Goal: Navigation & Orientation: Find specific page/section

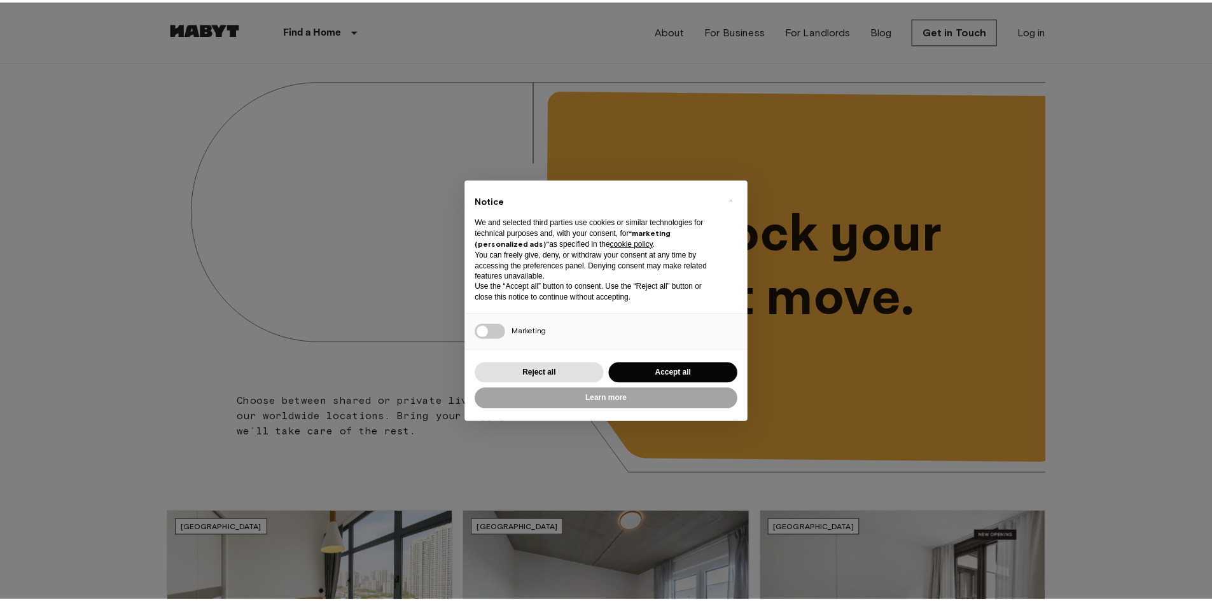
scroll to position [64, 0]
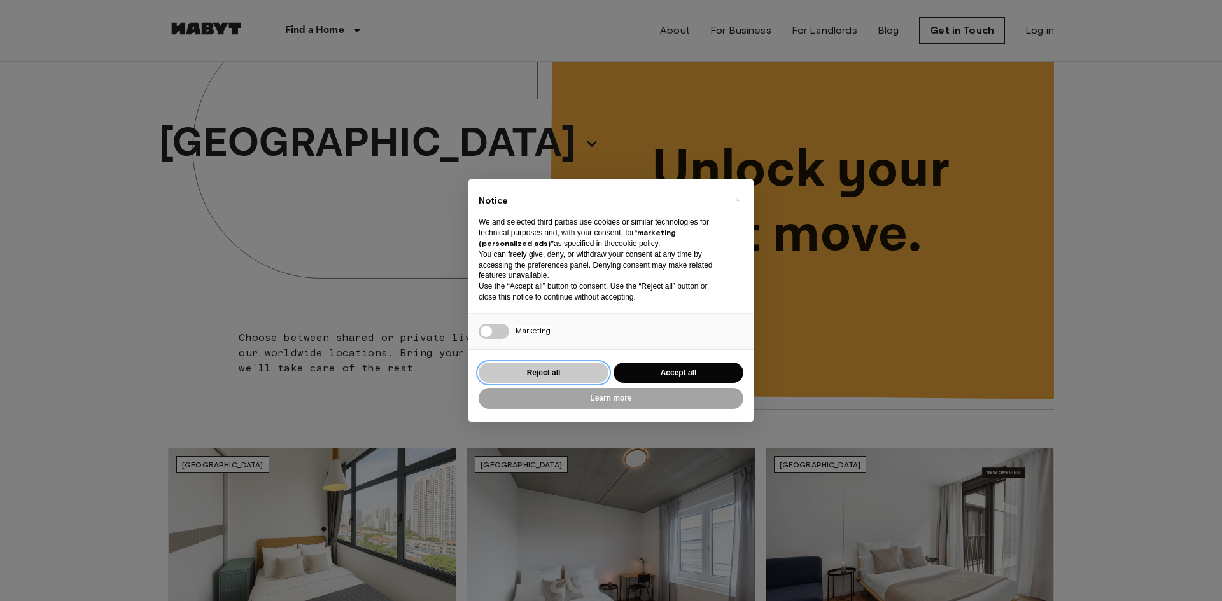
drag, startPoint x: 551, startPoint y: 371, endPoint x: 555, endPoint y: 364, distance: 8.0
click at [551, 370] on button "Reject all" at bounding box center [543, 373] width 130 height 21
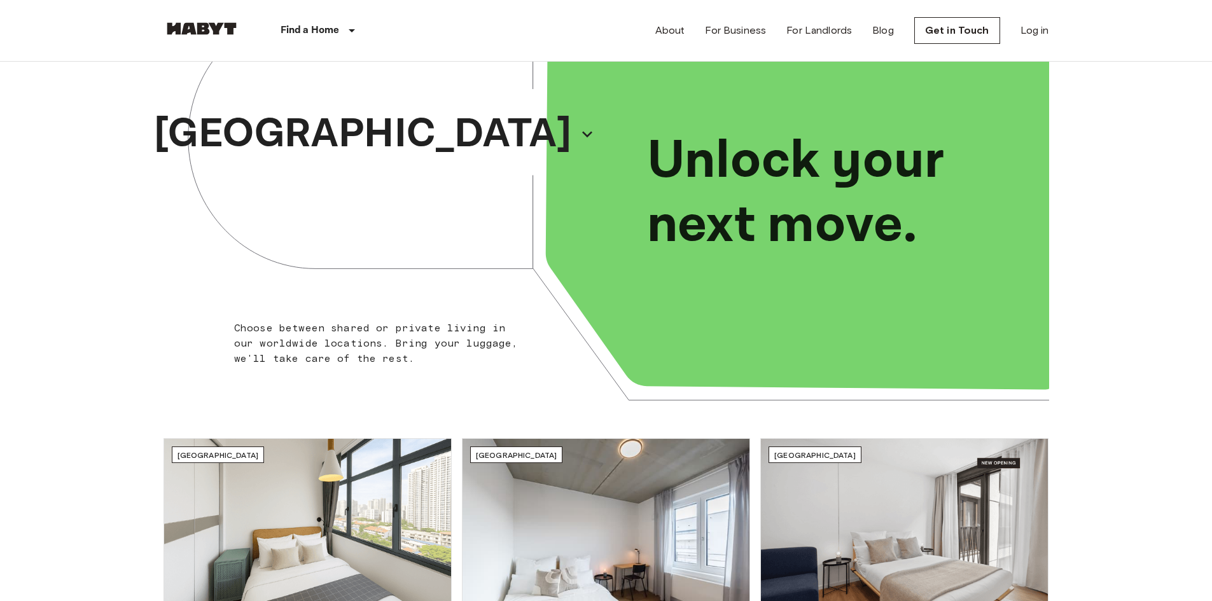
scroll to position [0, 0]
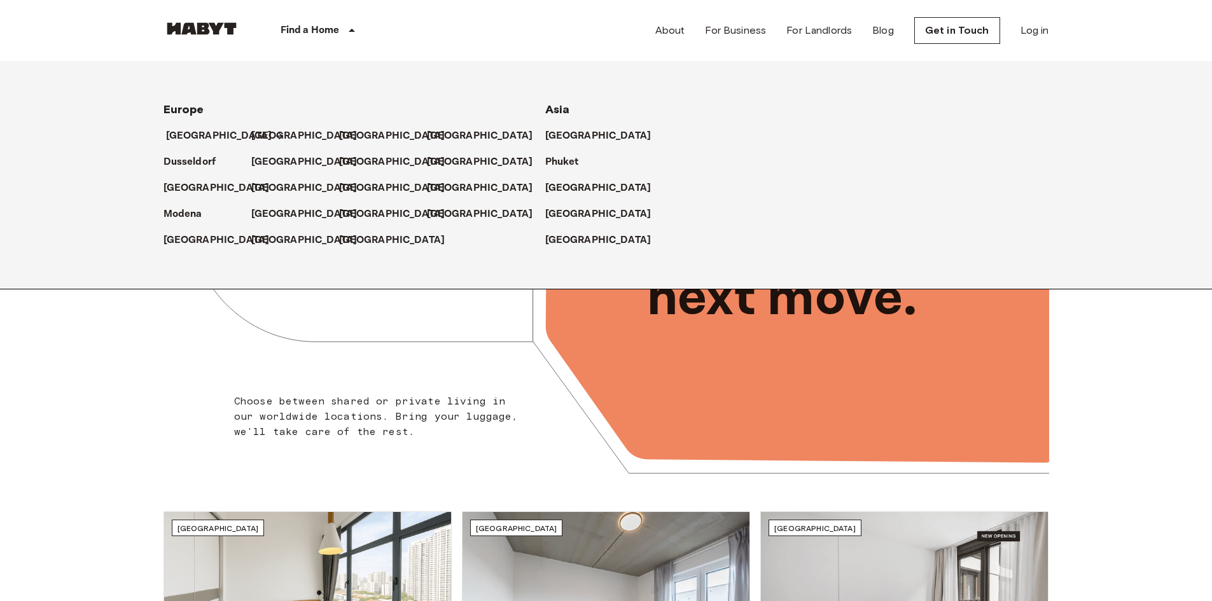
click at [210, 136] on p "[GEOGRAPHIC_DATA]" at bounding box center [219, 136] width 106 height 15
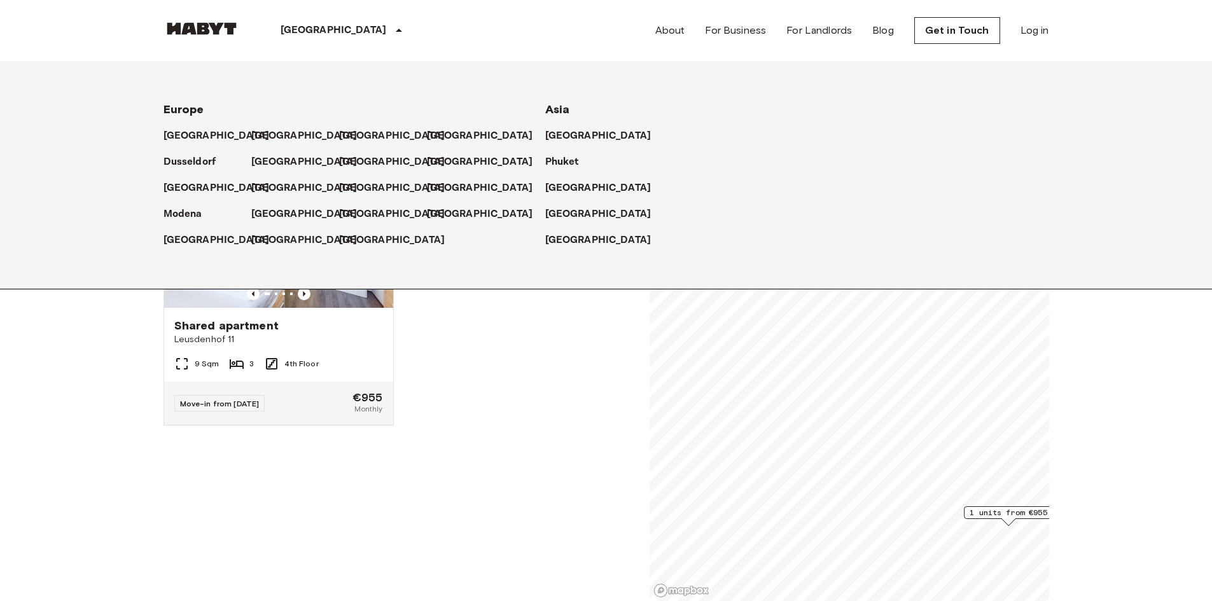
click at [329, 28] on p "[GEOGRAPHIC_DATA]" at bounding box center [334, 30] width 106 height 15
click at [287, 182] on link "[GEOGRAPHIC_DATA]" at bounding box center [313, 188] width 119 height 15
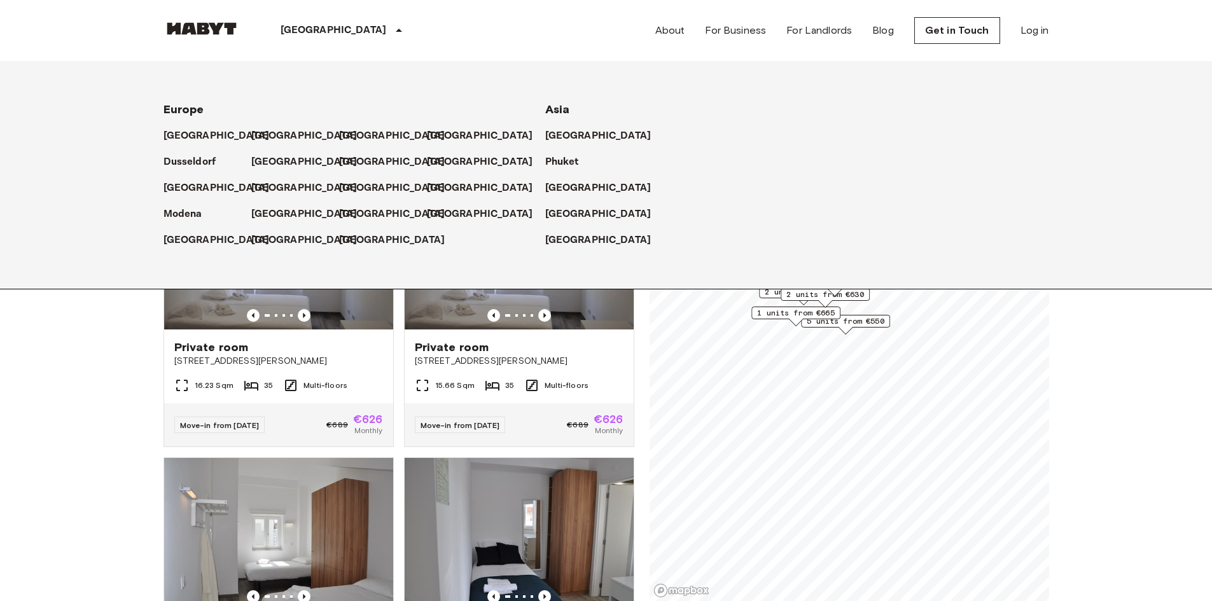
click at [276, 222] on div "[GEOGRAPHIC_DATA]" at bounding box center [295, 235] width 88 height 26
click at [274, 216] on p "[GEOGRAPHIC_DATA]" at bounding box center [307, 214] width 106 height 15
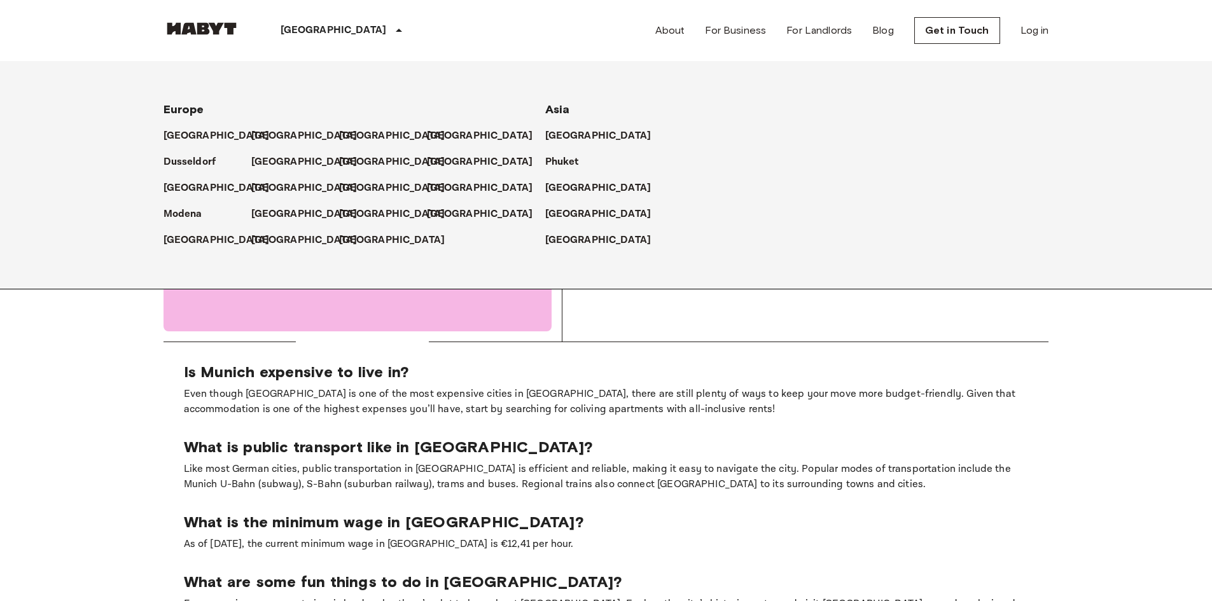
scroll to position [636, 0]
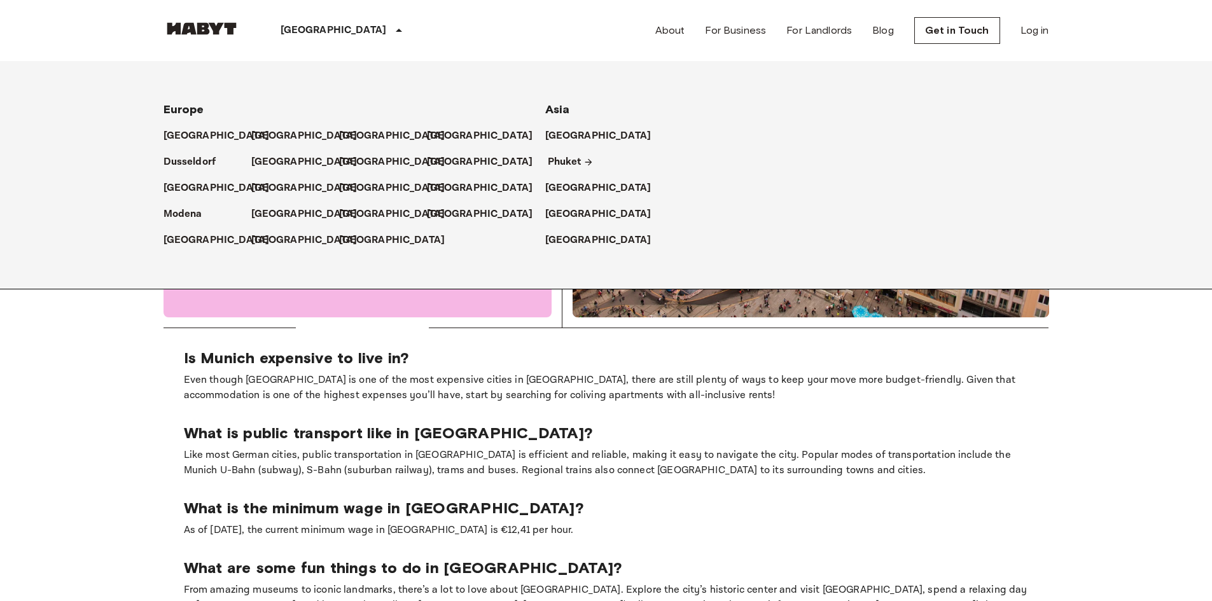
click at [558, 158] on p "Phuket" at bounding box center [565, 162] width 34 height 15
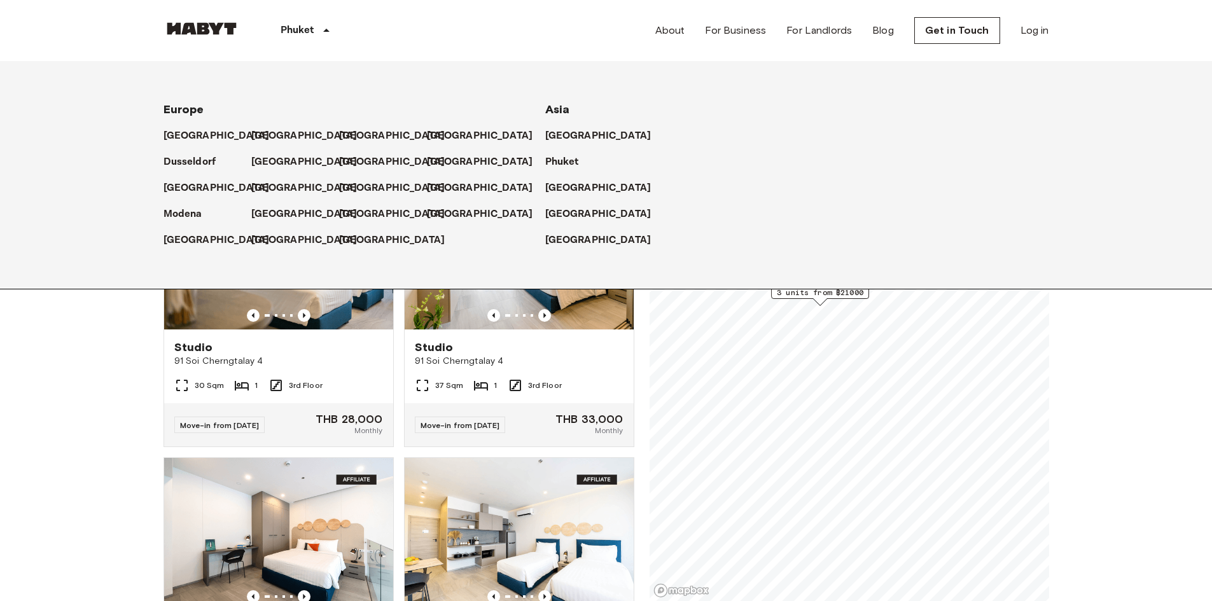
click at [194, 251] on div "[GEOGRAPHIC_DATA] [GEOGRAPHIC_DATA] [GEOGRAPHIC_DATA] [GEOGRAPHIC_DATA] [GEOGRA…" at bounding box center [591, 175] width 916 height 228
click at [195, 240] on p "[GEOGRAPHIC_DATA]" at bounding box center [219, 240] width 106 height 15
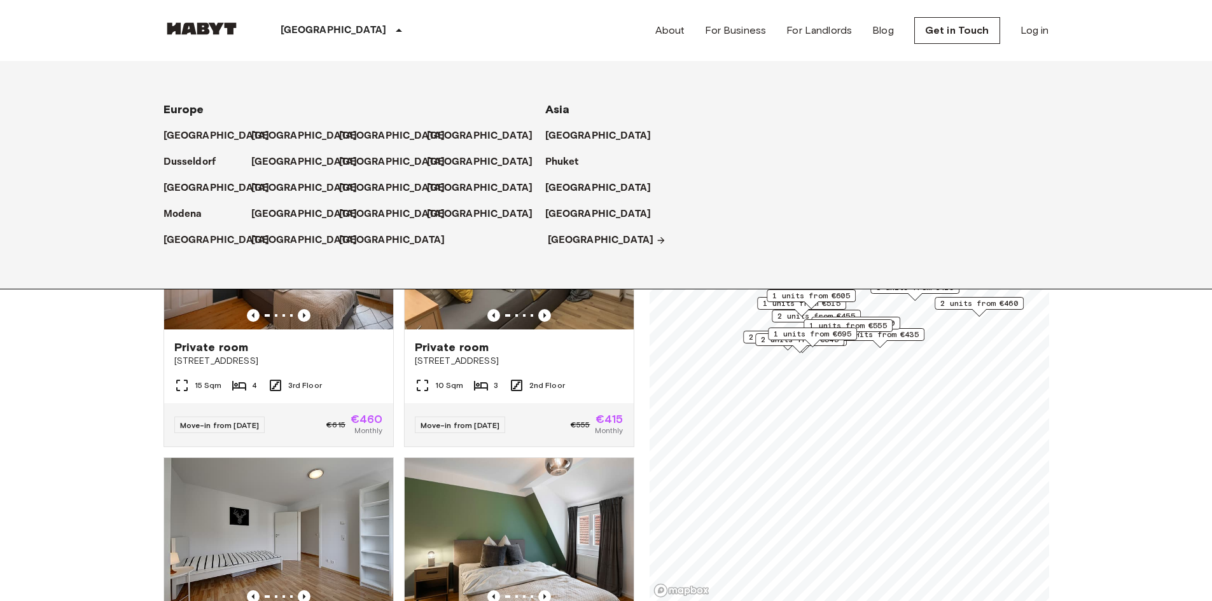
click at [556, 236] on p "[GEOGRAPHIC_DATA]" at bounding box center [601, 240] width 106 height 15
